Goal: Find specific page/section: Find specific page/section

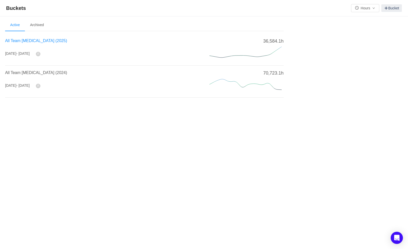
click at [22, 43] on span "All Team [MEDICAL_DATA] (2025)" at bounding box center [36, 41] width 62 height 4
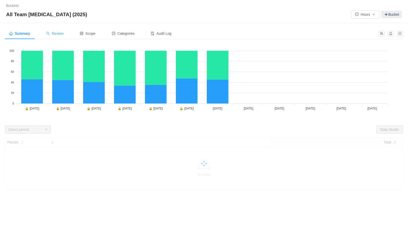
click at [51, 35] on span "Review" at bounding box center [54, 33] width 17 height 4
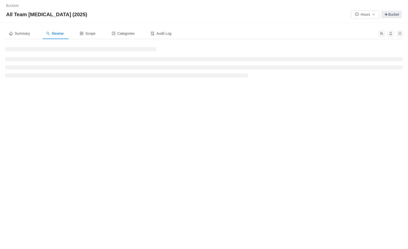
click at [85, 11] on div "All Team [MEDICAL_DATA] (2025) Hours Bucket" at bounding box center [203, 14] width 395 height 8
click at [23, 13] on span "All Team [MEDICAL_DATA] (2025)" at bounding box center [48, 14] width 84 height 8
drag, startPoint x: 60, startPoint y: 14, endPoint x: 2, endPoint y: 16, distance: 57.9
click at [2, 16] on div "Buckets / / All Team [MEDICAL_DATA] (2025) Hours Bucket" at bounding box center [204, 11] width 408 height 23
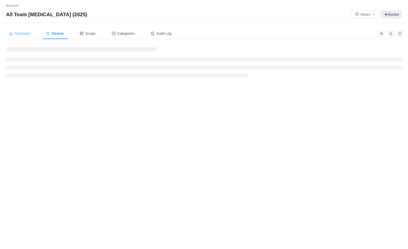
click at [12, 37] on div "Summary" at bounding box center [19, 33] width 29 height 11
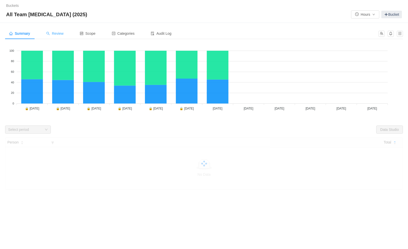
click at [54, 30] on div "Review" at bounding box center [54, 33] width 25 height 11
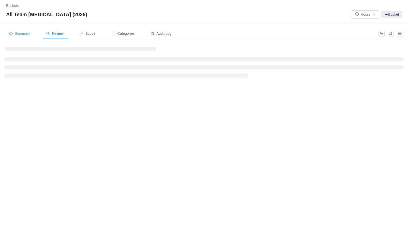
click at [21, 35] on span "Summary" at bounding box center [19, 33] width 21 height 4
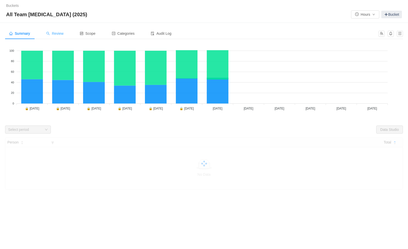
click at [49, 30] on div "Review" at bounding box center [54, 33] width 25 height 11
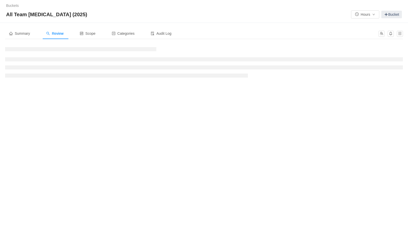
click at [298, 11] on div "All Team [MEDICAL_DATA] (2025) Hours Bucket" at bounding box center [203, 14] width 395 height 8
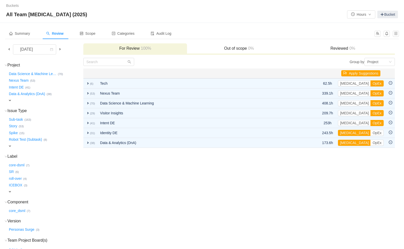
click at [6, 52] on span at bounding box center [9, 49] width 6 height 6
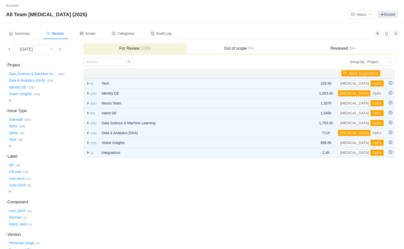
click at [10, 50] on span at bounding box center [9, 49] width 4 height 4
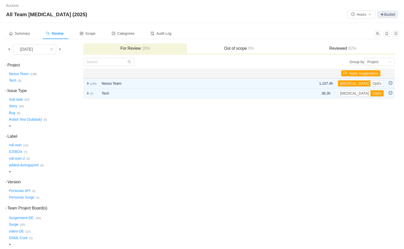
click at [209, 175] on td "Group by Project You will see tickets here after they were marked as out of sco…" at bounding box center [239, 165] width 312 height 214
click at [177, 159] on td "Group by Project You will see tickets here after they were marked as out of sco…" at bounding box center [239, 165] width 312 height 214
